Goal: Task Accomplishment & Management: Use online tool/utility

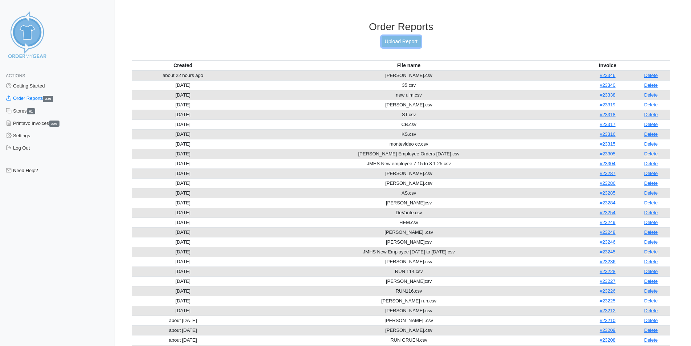
click at [397, 39] on link "Upload Report" at bounding box center [400, 41] width 39 height 11
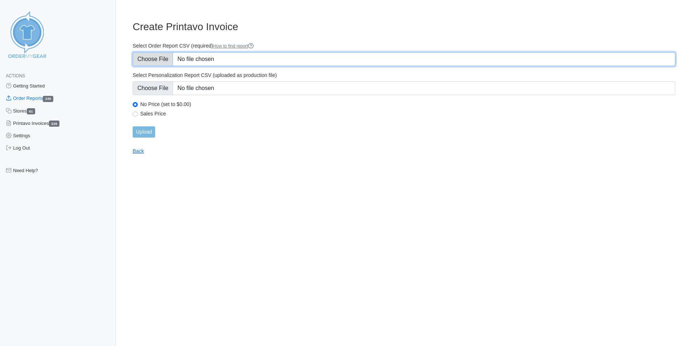
click at [206, 58] on input "Select Order Report CSV (required) How to find report" at bounding box center [404, 59] width 543 height 14
type input "C:\fakepath\dallas.csv"
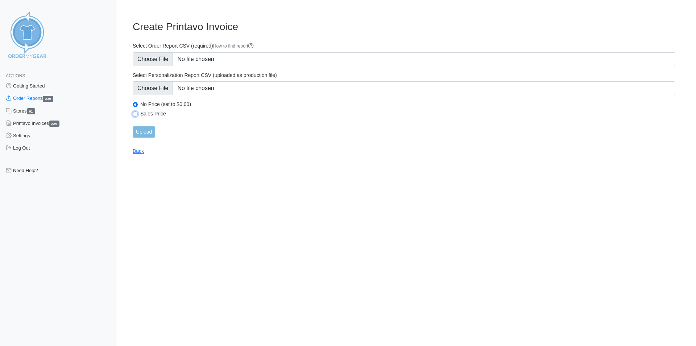
click at [134, 113] on input "Sales Price" at bounding box center [135, 113] width 5 height 5
radio input "true"
click at [144, 132] on input "Upload" at bounding box center [144, 131] width 22 height 11
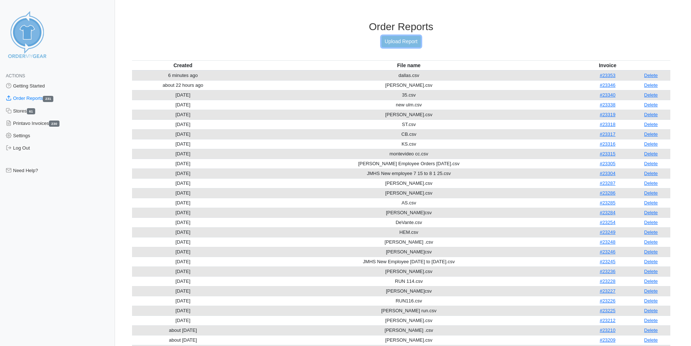
click at [405, 36] on link "Upload Report" at bounding box center [400, 41] width 39 height 11
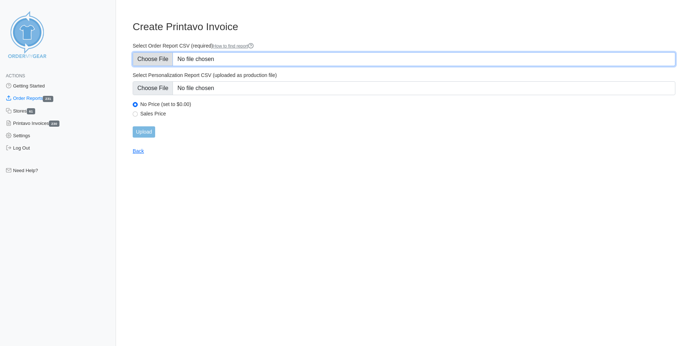
click at [226, 61] on input "Select Order Report CSV (required) How to find report" at bounding box center [404, 59] width 543 height 14
type input "C:\fakepath\WASH.csv"
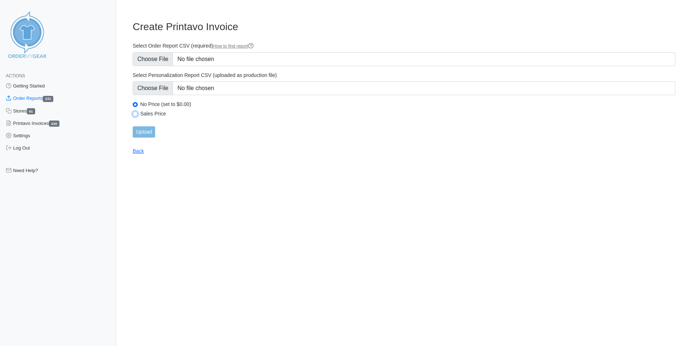
click at [137, 114] on input "Sales Price" at bounding box center [135, 113] width 5 height 5
radio input "true"
click at [147, 132] on input "Upload" at bounding box center [144, 131] width 22 height 11
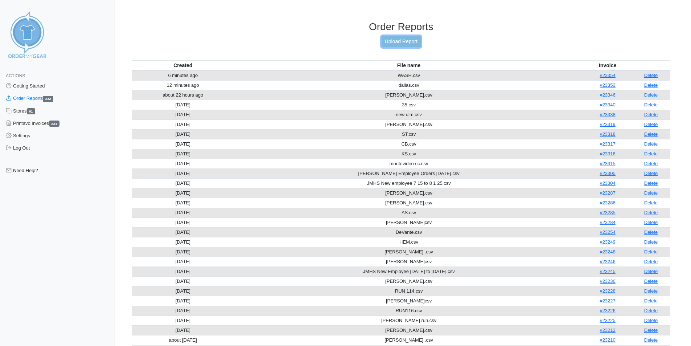
click at [407, 40] on link "Upload Report" at bounding box center [400, 41] width 39 height 11
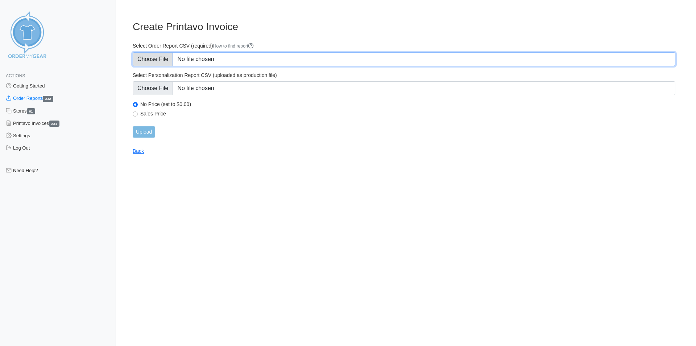
click at [246, 58] on input "Select Order Report CSV (required) How to find report" at bounding box center [404, 59] width 543 height 14
type input "C:\fakepath\67.csv"
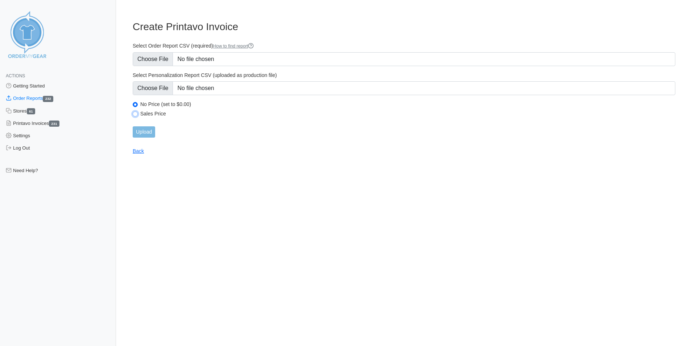
click at [137, 115] on input "Sales Price" at bounding box center [135, 113] width 5 height 5
radio input "true"
click at [146, 132] on input "Upload" at bounding box center [144, 131] width 22 height 11
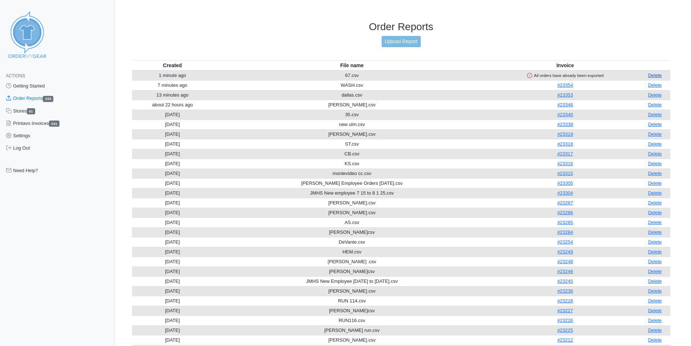
click at [658, 75] on link "Delete" at bounding box center [655, 75] width 14 height 5
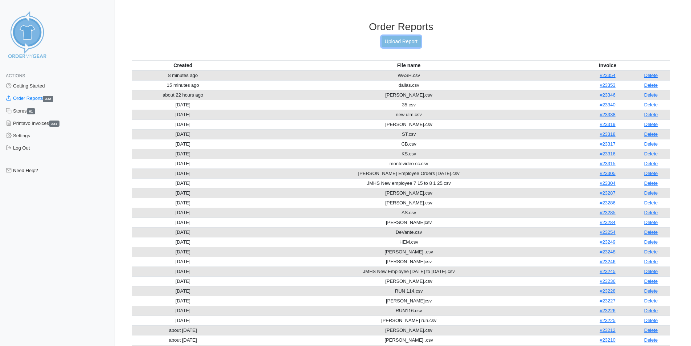
click at [406, 37] on link "Upload Report" at bounding box center [400, 41] width 39 height 11
click at [405, 38] on link "Upload Report" at bounding box center [400, 41] width 39 height 11
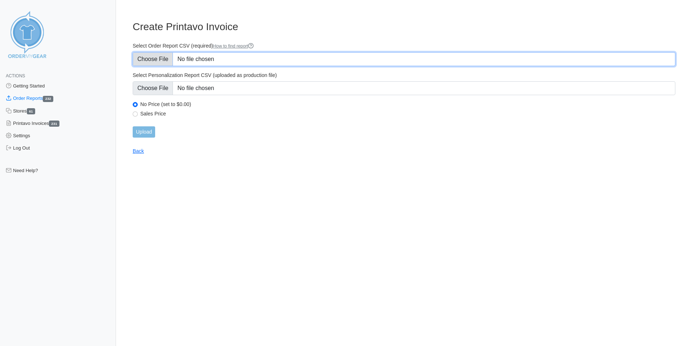
click at [239, 60] on input "Select Order Report CSV (required) How to find report" at bounding box center [404, 59] width 543 height 14
type input "C:\fakepath\RUN WASH.csv"
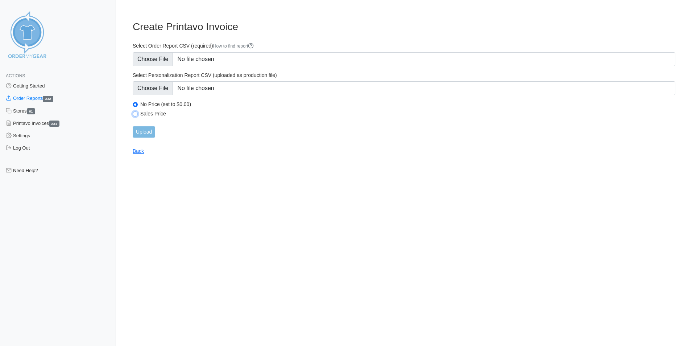
click at [137, 115] on input "Sales Price" at bounding box center [135, 113] width 5 height 5
radio input "true"
click at [148, 129] on input "Upload" at bounding box center [144, 131] width 22 height 11
